Goal: Find specific page/section: Find specific page/section

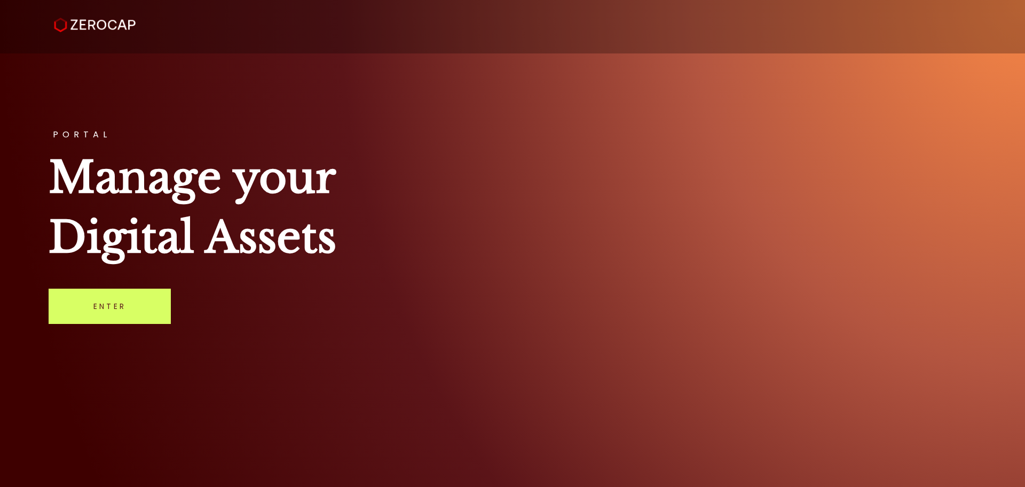
click at [144, 331] on div "PORTAL Manage your Digital Assets Enter" at bounding box center [512, 243] width 1025 height 487
click at [148, 316] on link "Enter" at bounding box center [110, 305] width 122 height 35
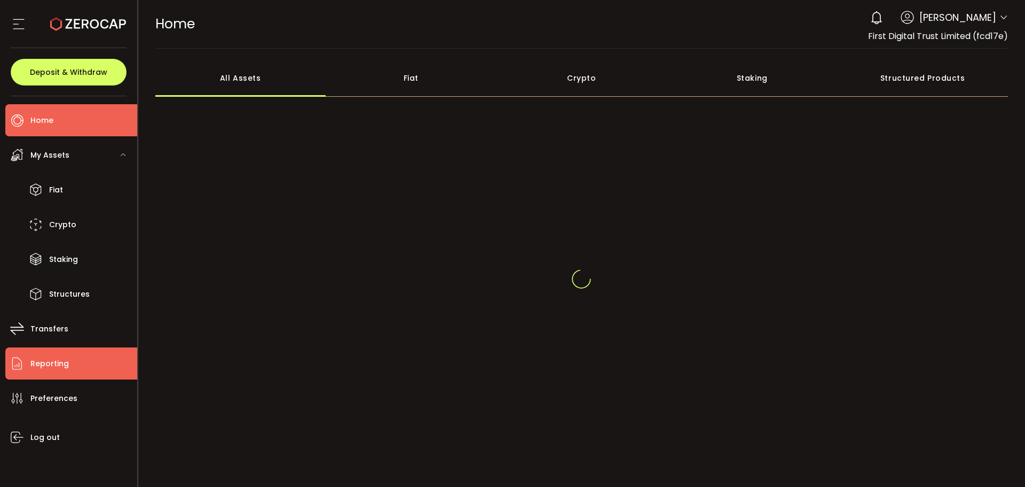
click at [107, 352] on li "Reporting" at bounding box center [71, 363] width 132 height 32
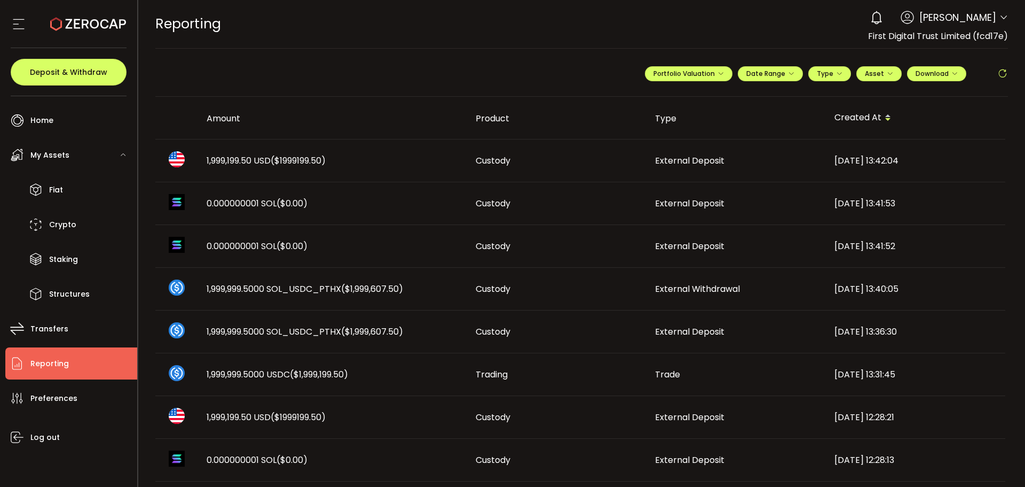
click at [319, 163] on span "($1999199.50)" at bounding box center [298, 160] width 55 height 12
